Goal: Task Accomplishment & Management: Complete application form

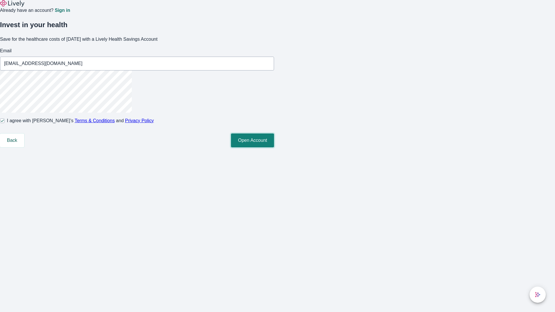
click at [274, 147] on button "Open Account" at bounding box center [252, 141] width 43 height 14
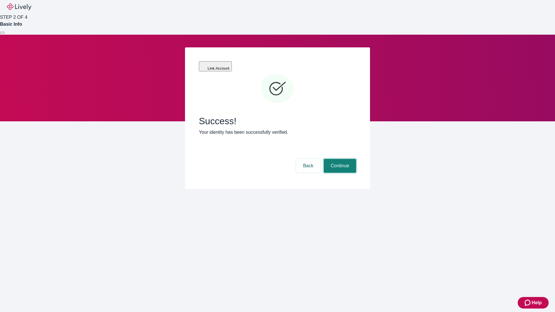
click at [339, 159] on button "Continue" at bounding box center [340, 166] width 32 height 14
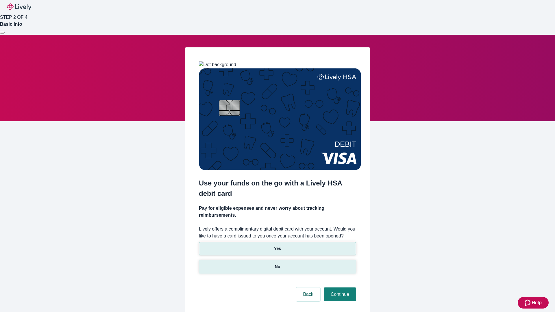
click at [277, 264] on p "No" at bounding box center [277, 267] width 5 height 6
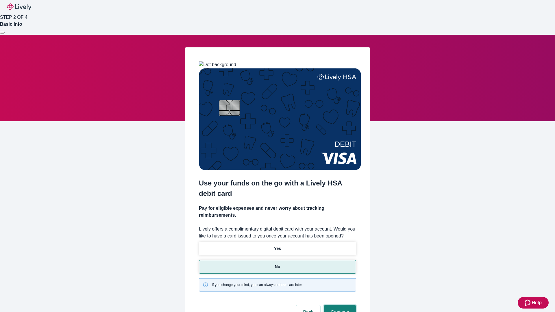
click at [339, 305] on button "Continue" at bounding box center [340, 312] width 32 height 14
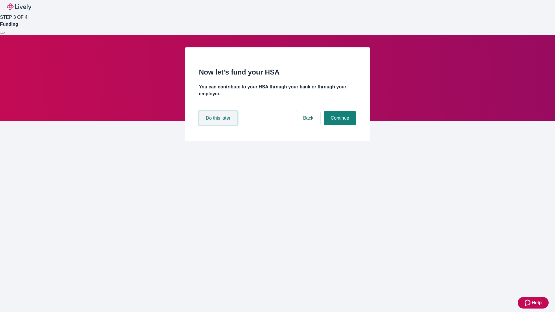
click at [219, 125] on button "Do this later" at bounding box center [218, 118] width 38 height 14
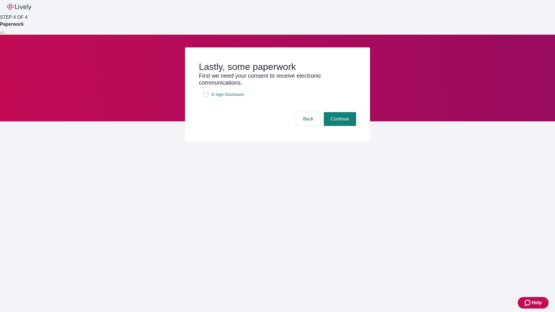
click at [206, 97] on input "E-Sign Disclosure" at bounding box center [205, 94] width 5 height 5
checkbox input "true"
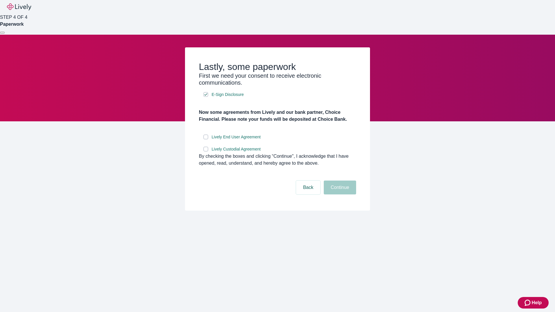
click at [206, 139] on input "Lively End User Agreement" at bounding box center [205, 137] width 5 height 5
checkbox input "true"
click at [206, 151] on input "Lively Custodial Agreement" at bounding box center [205, 149] width 5 height 5
checkbox input "true"
click at [339, 194] on button "Continue" at bounding box center [340, 188] width 32 height 14
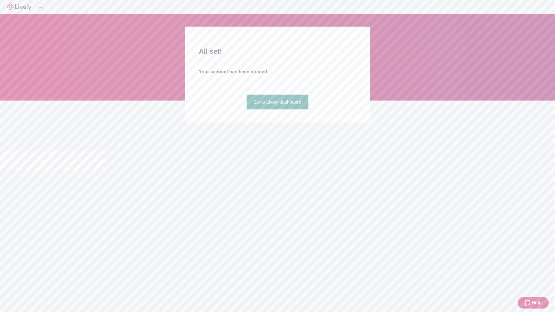
click at [277, 109] on link "Go to Lively dashboard" at bounding box center [278, 102] width 62 height 14
